Goal: Check status: Check status

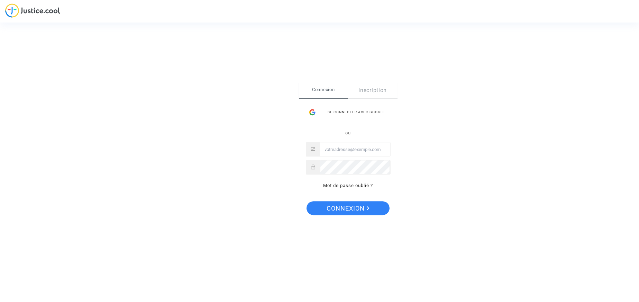
click at [358, 110] on div "Se connecter avec Google" at bounding box center [348, 112] width 85 height 14
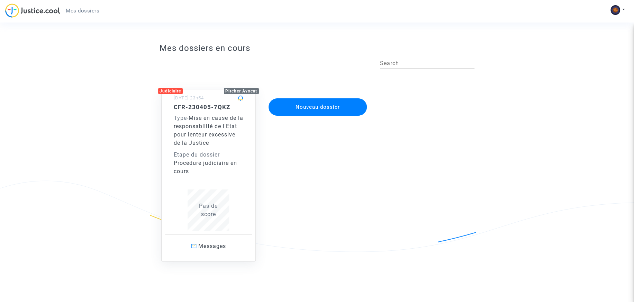
click at [211, 162] on div "Procédure judiciaire en cours" at bounding box center [209, 167] width 70 height 17
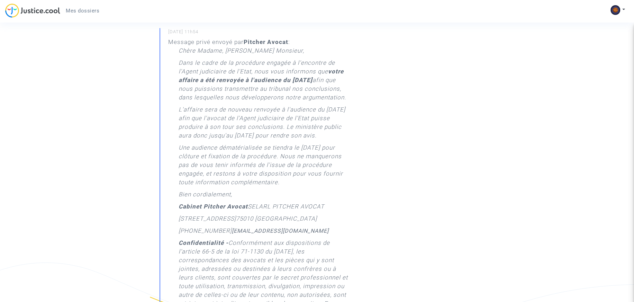
scroll to position [277, 0]
